Goal: Transaction & Acquisition: Download file/media

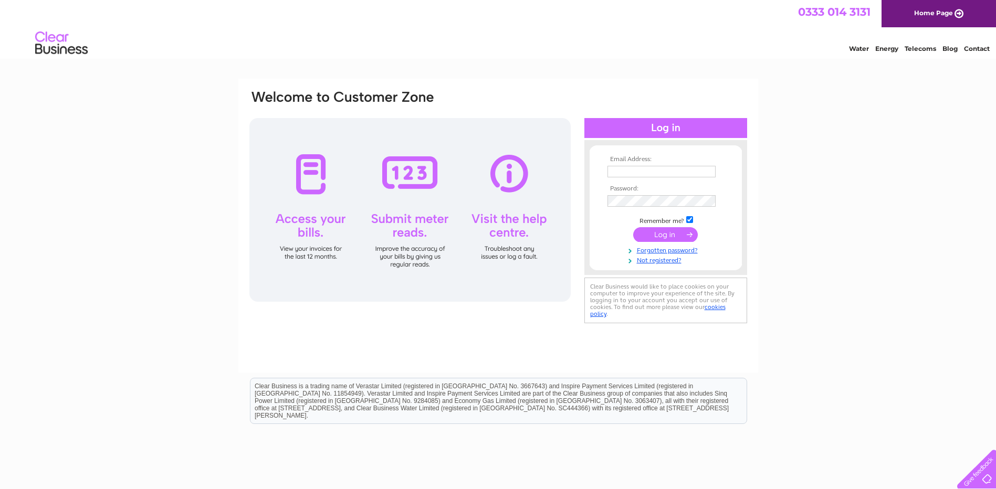
type input "[PERSON_NAME][EMAIL_ADDRESS][PERSON_NAME][DOMAIN_NAME]"
click at [663, 234] on input "submit" at bounding box center [665, 234] width 65 height 15
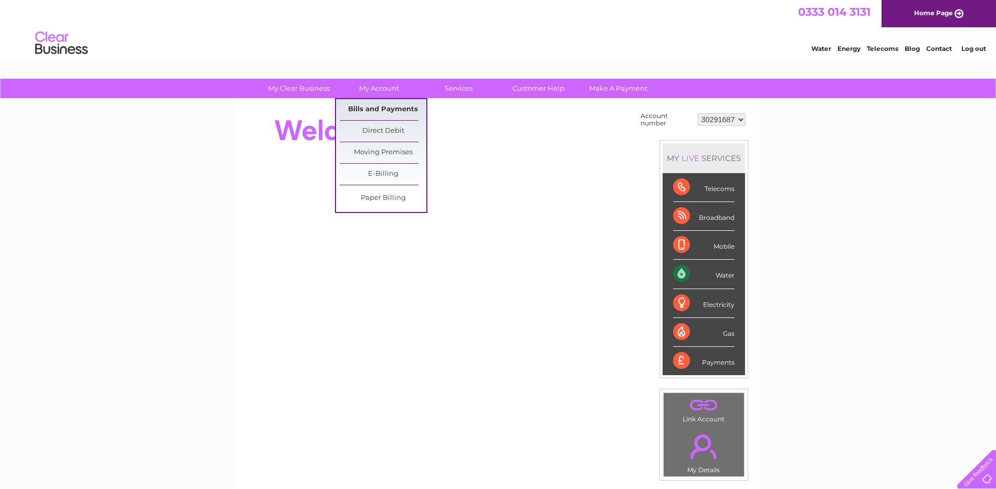
click at [394, 109] on link "Bills and Payments" at bounding box center [383, 109] width 87 height 21
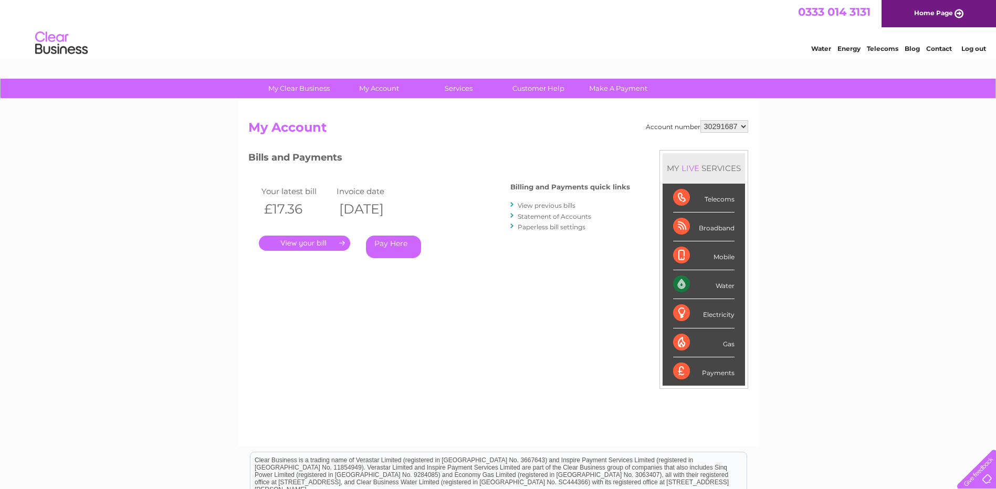
click at [331, 241] on link "." at bounding box center [304, 243] width 91 height 15
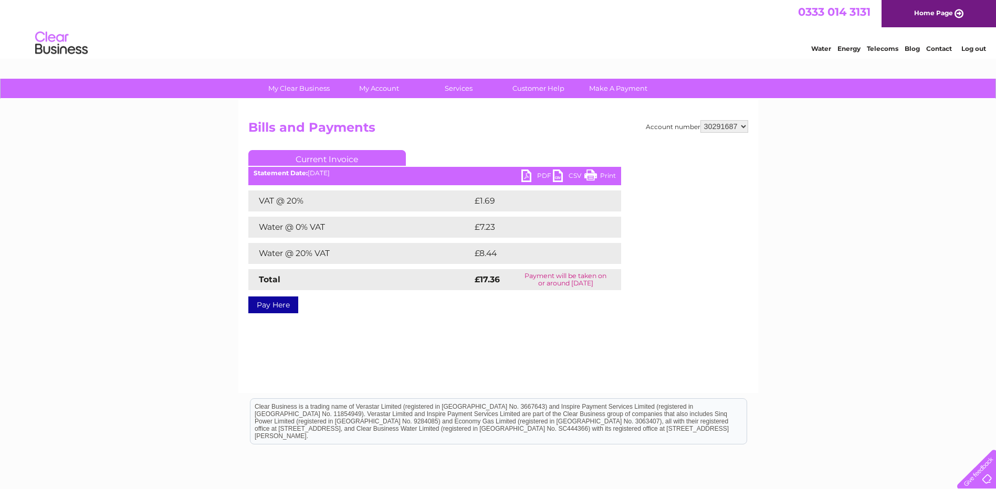
click at [536, 174] on link "PDF" at bounding box center [536, 177] width 31 height 15
